Goal: Task Accomplishment & Management: Use online tool/utility

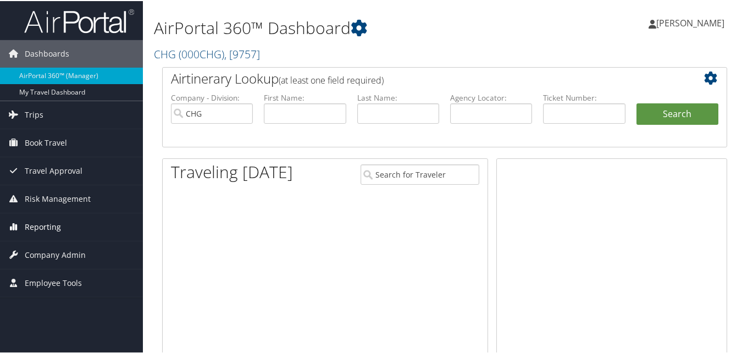
click at [46, 233] on span "Reporting" at bounding box center [43, 225] width 36 height 27
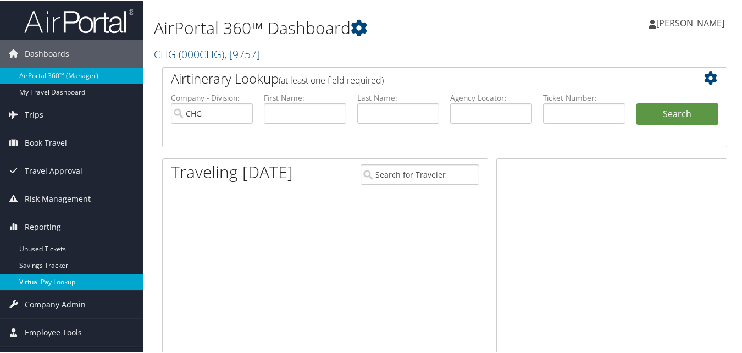
click at [39, 273] on link "Virtual Pay Lookup" at bounding box center [71, 281] width 143 height 16
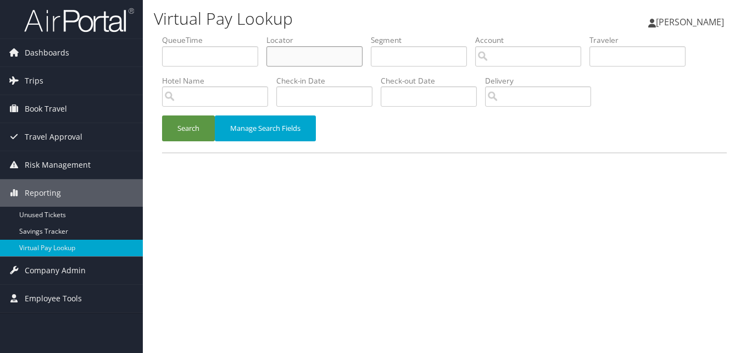
click at [295, 57] on input "text" at bounding box center [315, 56] width 96 height 20
paste input "JURXJM"
type input "JURXJM"
click at [183, 126] on button "Search" at bounding box center [188, 128] width 53 height 26
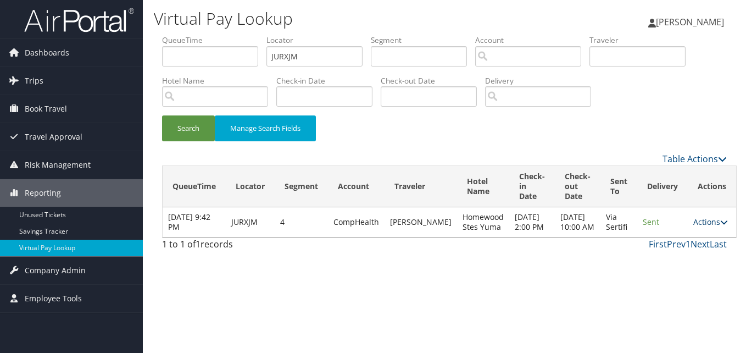
click at [694, 225] on link "Actions" at bounding box center [711, 222] width 35 height 10
click at [672, 258] on link "Logs" at bounding box center [680, 261] width 69 height 19
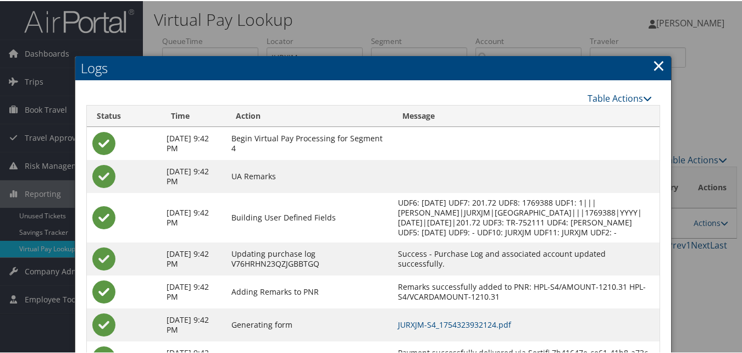
click at [500, 326] on td "JURXJM-S4_1754323932124.pdf" at bounding box center [525, 323] width 267 height 33
click at [492, 329] on link "JURXJM-S4_1754323932124.pdf" at bounding box center [454, 323] width 113 height 10
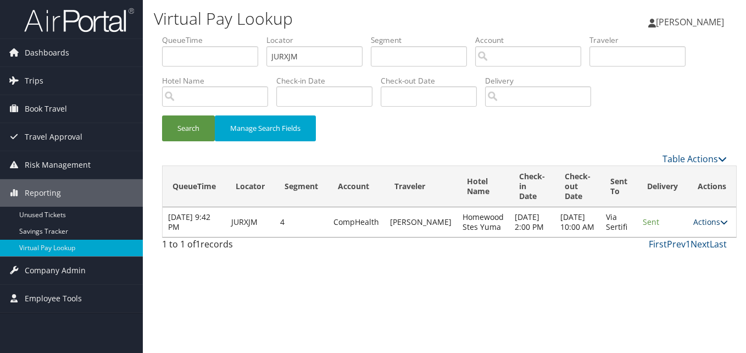
click at [696, 227] on link "Actions" at bounding box center [711, 222] width 35 height 10
click at [674, 242] on link "Resend" at bounding box center [680, 243] width 69 height 19
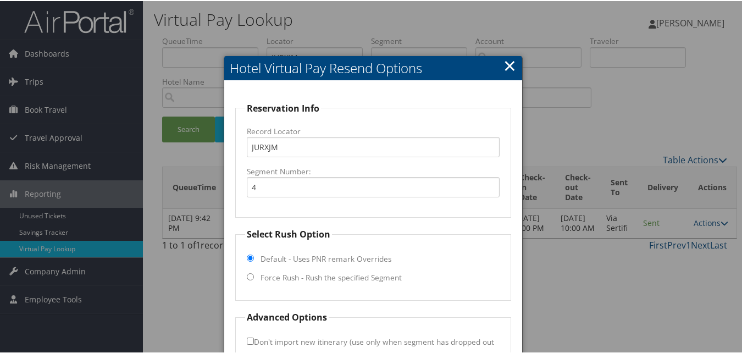
click at [262, 275] on label "Force Rush - Rush the specified Segment" at bounding box center [331, 276] width 141 height 11
click at [254, 275] on input "Force Rush - Rush the specified Segment" at bounding box center [250, 275] width 7 height 7
radio input "true"
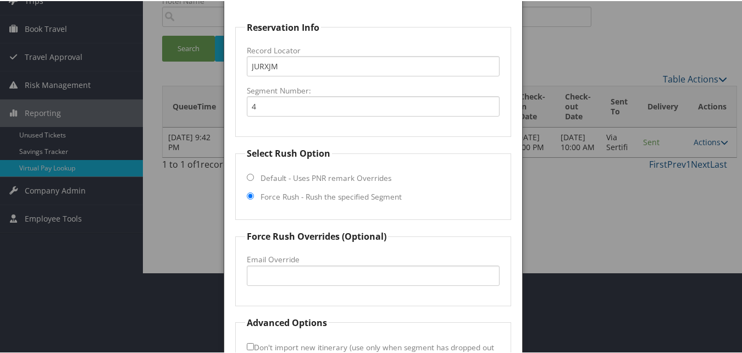
scroll to position [160, 0]
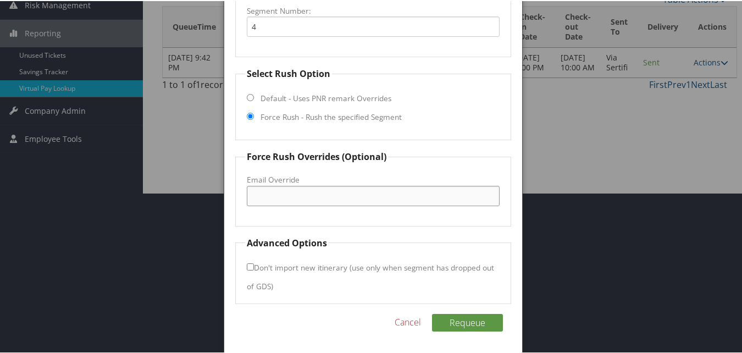
click at [279, 190] on input "Email Override" at bounding box center [373, 195] width 252 height 20
click at [552, 142] on div at bounding box center [373, 176] width 746 height 353
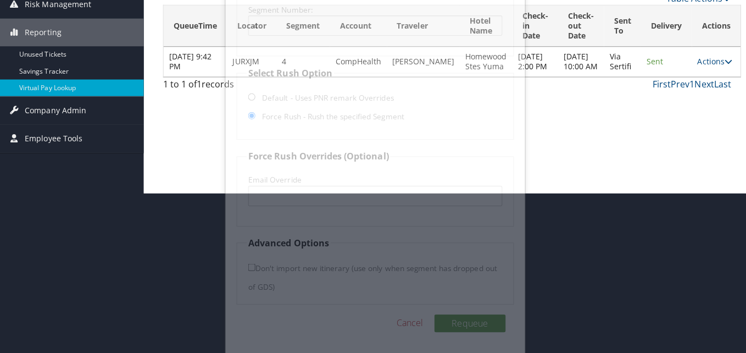
scroll to position [0, 0]
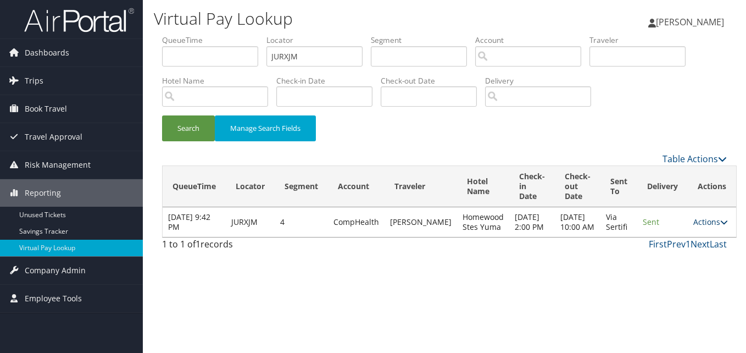
click at [694, 226] on link "Actions" at bounding box center [711, 222] width 35 height 10
click at [677, 236] on link "Resend" at bounding box center [680, 243] width 69 height 19
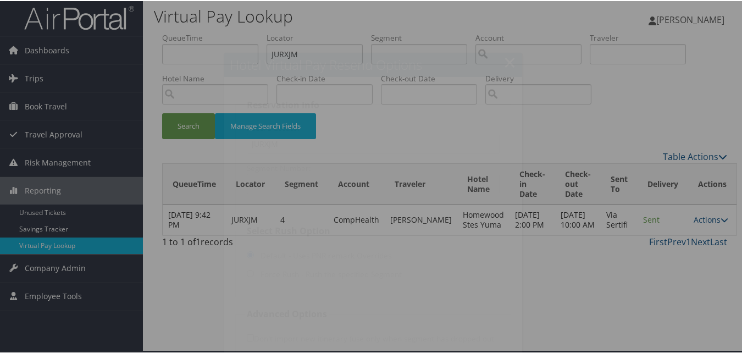
scroll to position [74, 0]
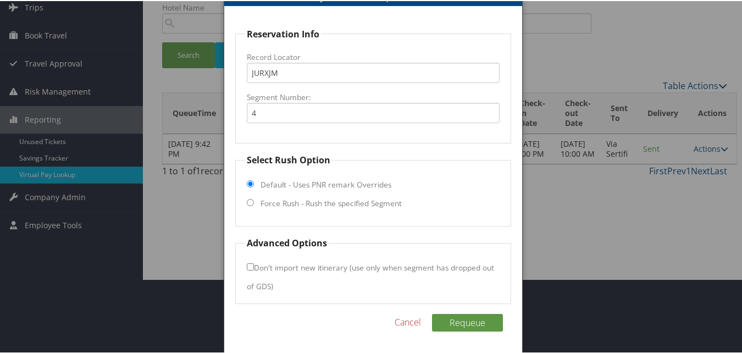
click at [300, 204] on label "Force Rush - Rush the specified Segment" at bounding box center [331, 202] width 141 height 11
click at [254, 204] on input "Force Rush - Rush the specified Segment" at bounding box center [250, 201] width 7 height 7
radio input "true"
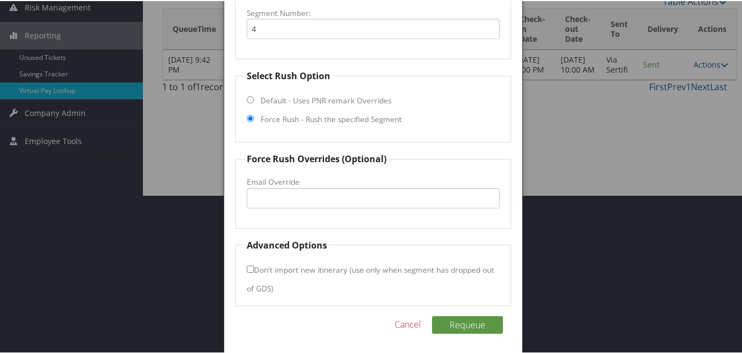
scroll to position [160, 0]
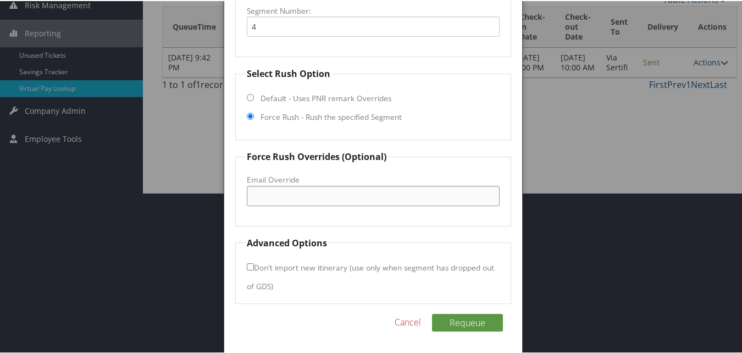
click at [284, 200] on input "Email Override" at bounding box center [373, 195] width 252 height 20
click at [562, 158] on div at bounding box center [373, 176] width 746 height 353
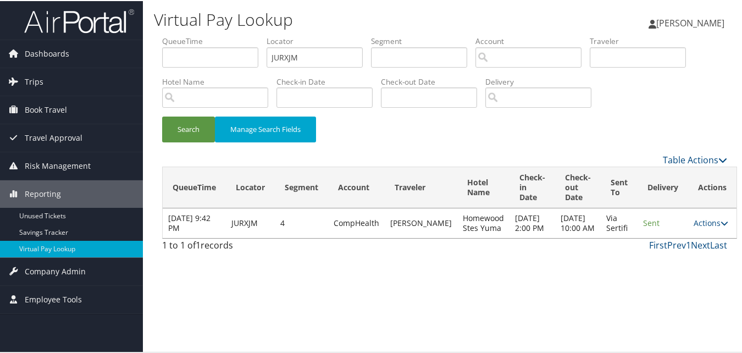
scroll to position [0, 0]
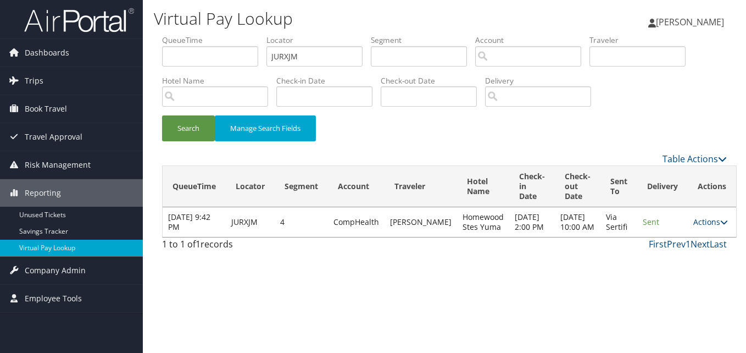
click at [696, 227] on link "Actions" at bounding box center [711, 222] width 35 height 10
click at [678, 251] on link "Resend" at bounding box center [680, 243] width 69 height 19
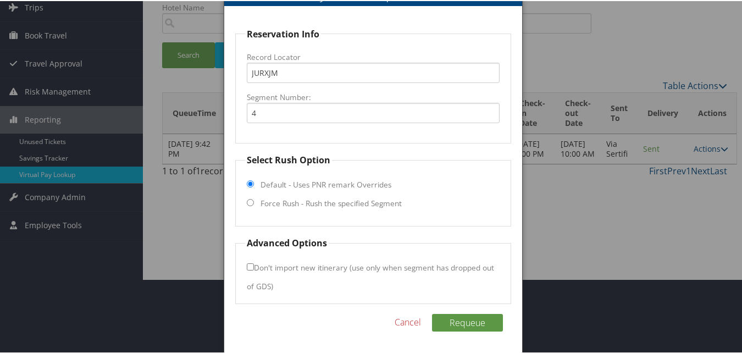
click at [282, 204] on label "Force Rush - Rush the specified Segment" at bounding box center [331, 202] width 141 height 11
click at [254, 204] on input "Force Rush - Rush the specified Segment" at bounding box center [250, 201] width 7 height 7
radio input "true"
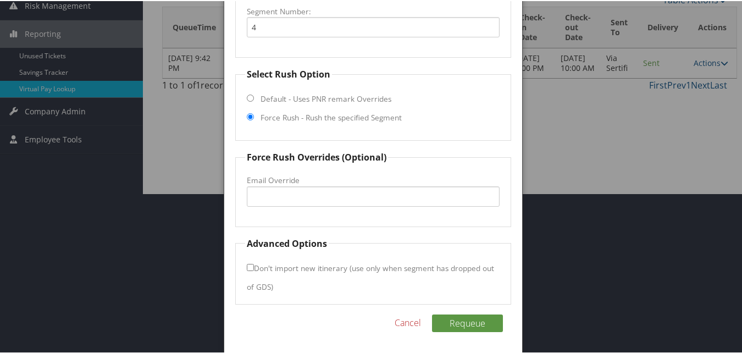
scroll to position [160, 0]
click at [288, 194] on input "Email Override" at bounding box center [373, 195] width 252 height 20
